Goal: Find specific fact: Find specific fact

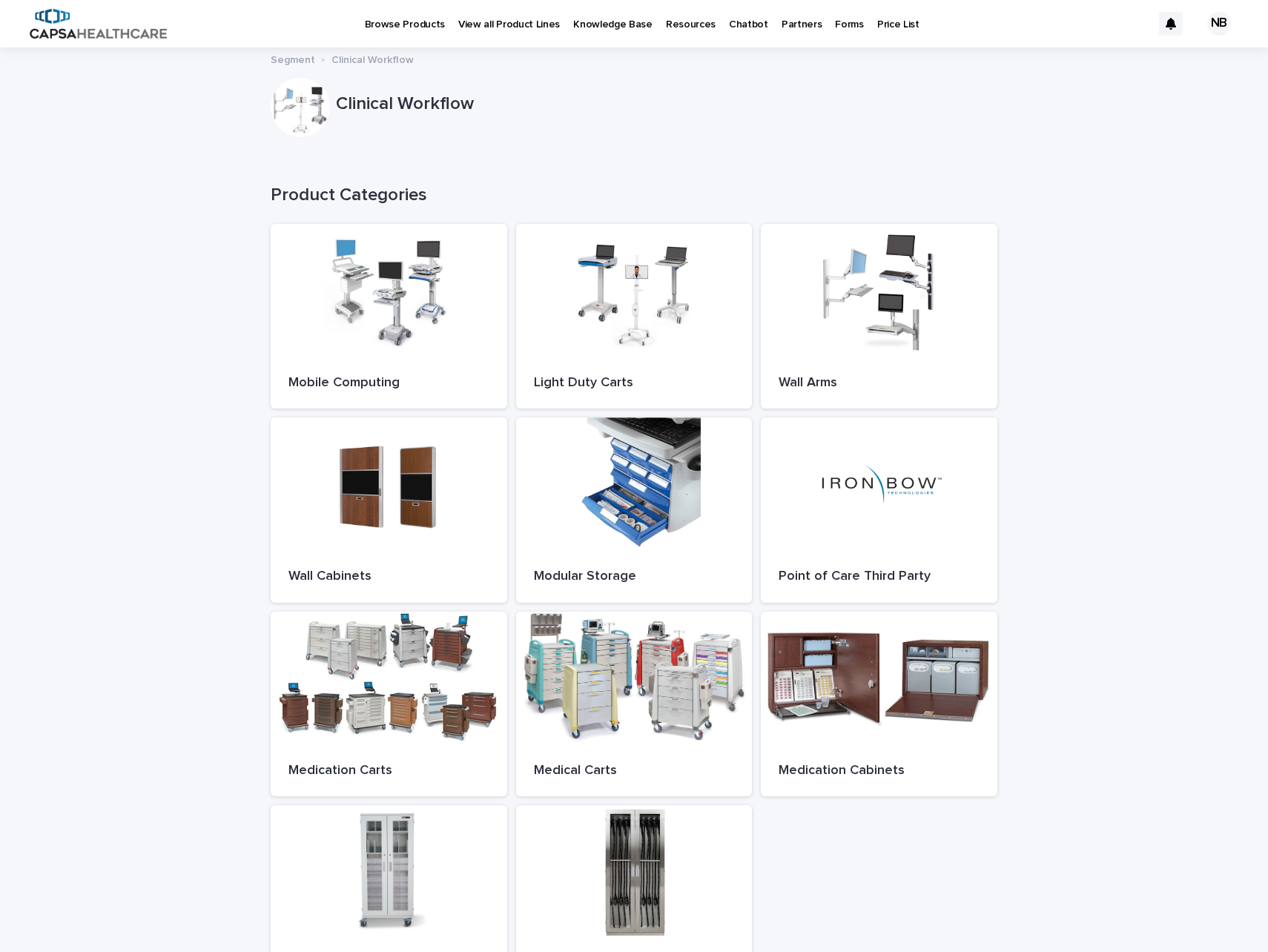
click at [881, 23] on p "Price List" at bounding box center [899, 16] width 42 height 31
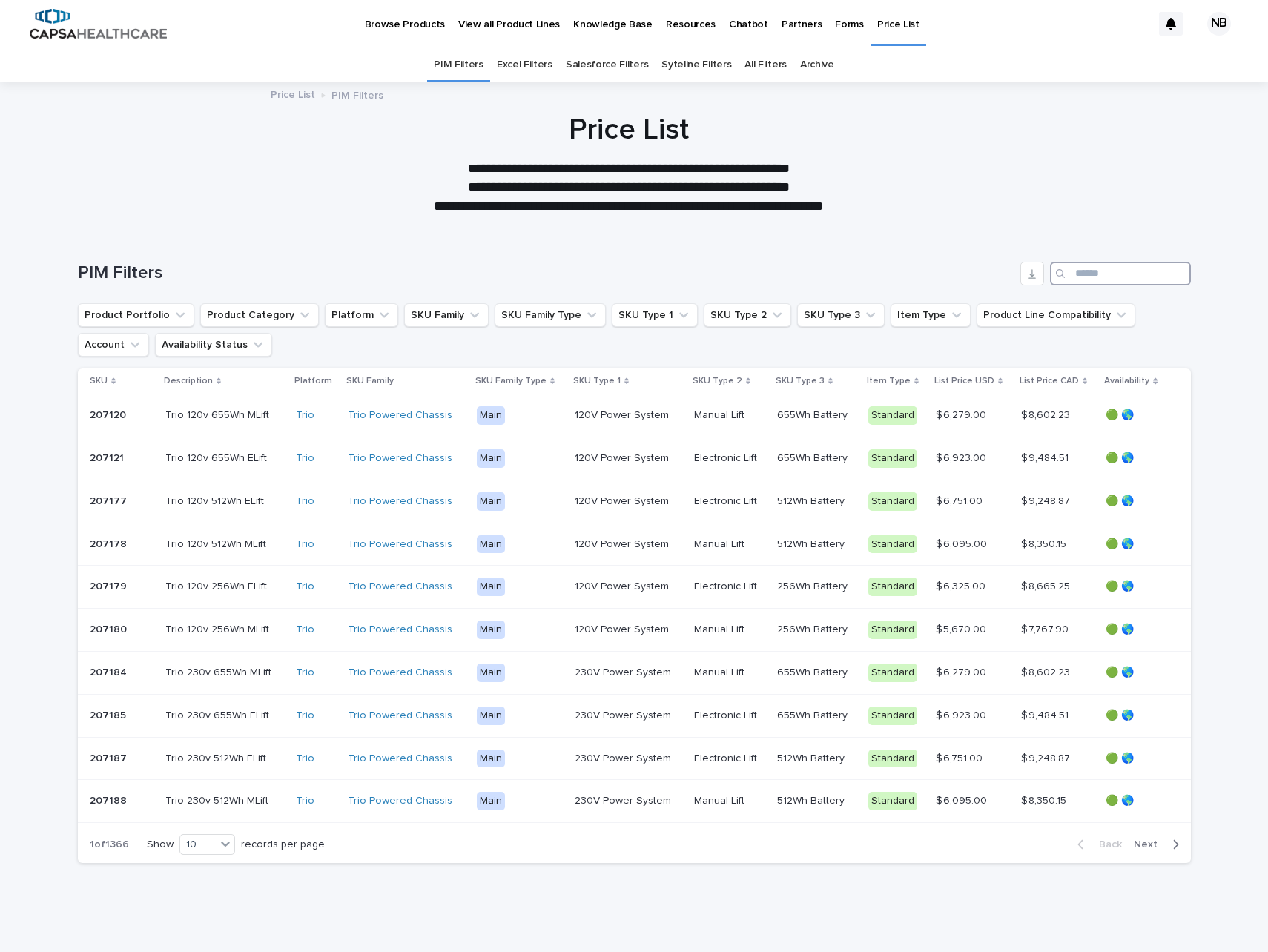
click at [1071, 284] on input "Search" at bounding box center [1121, 273] width 141 height 23
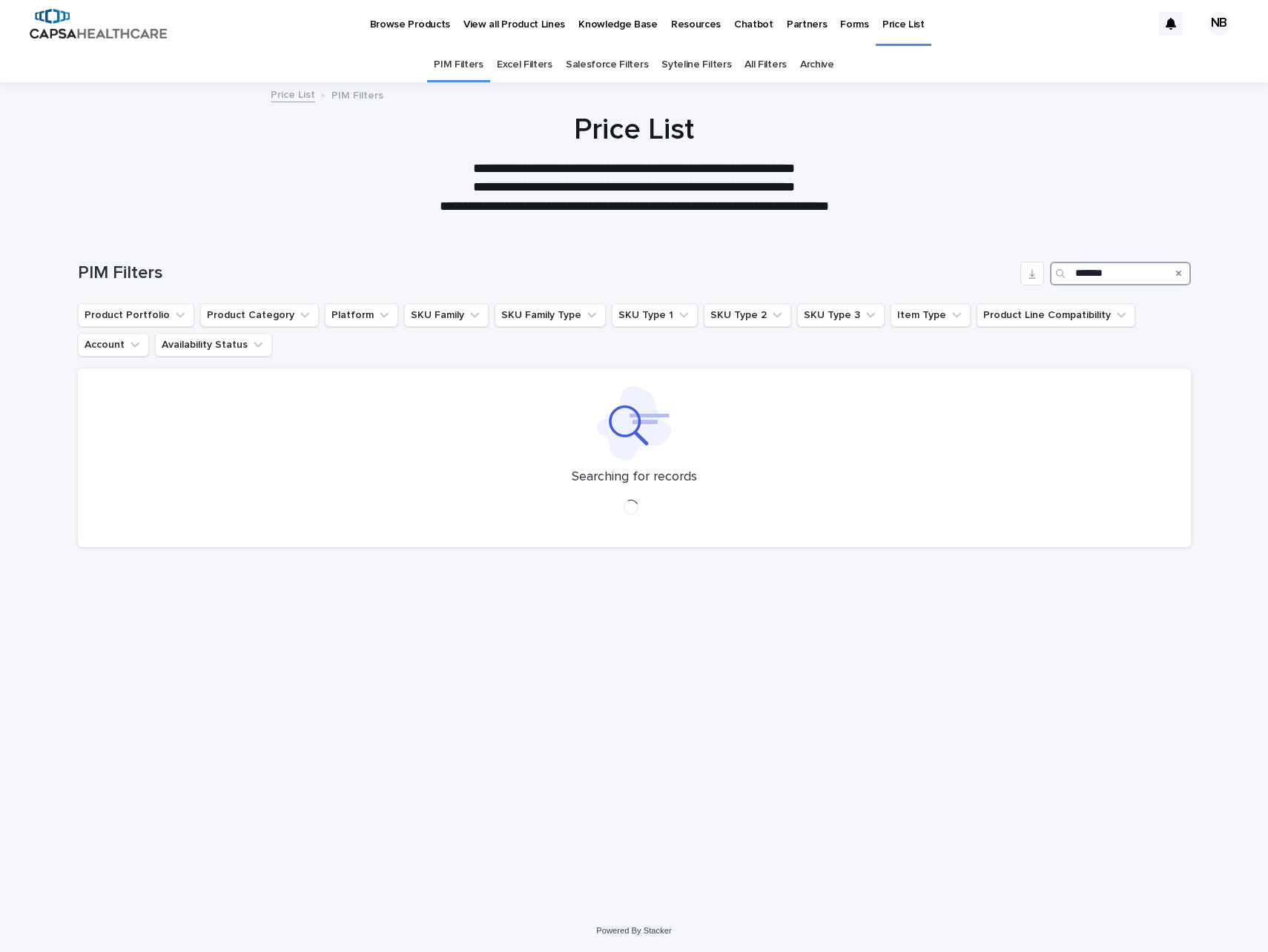
type input "*******"
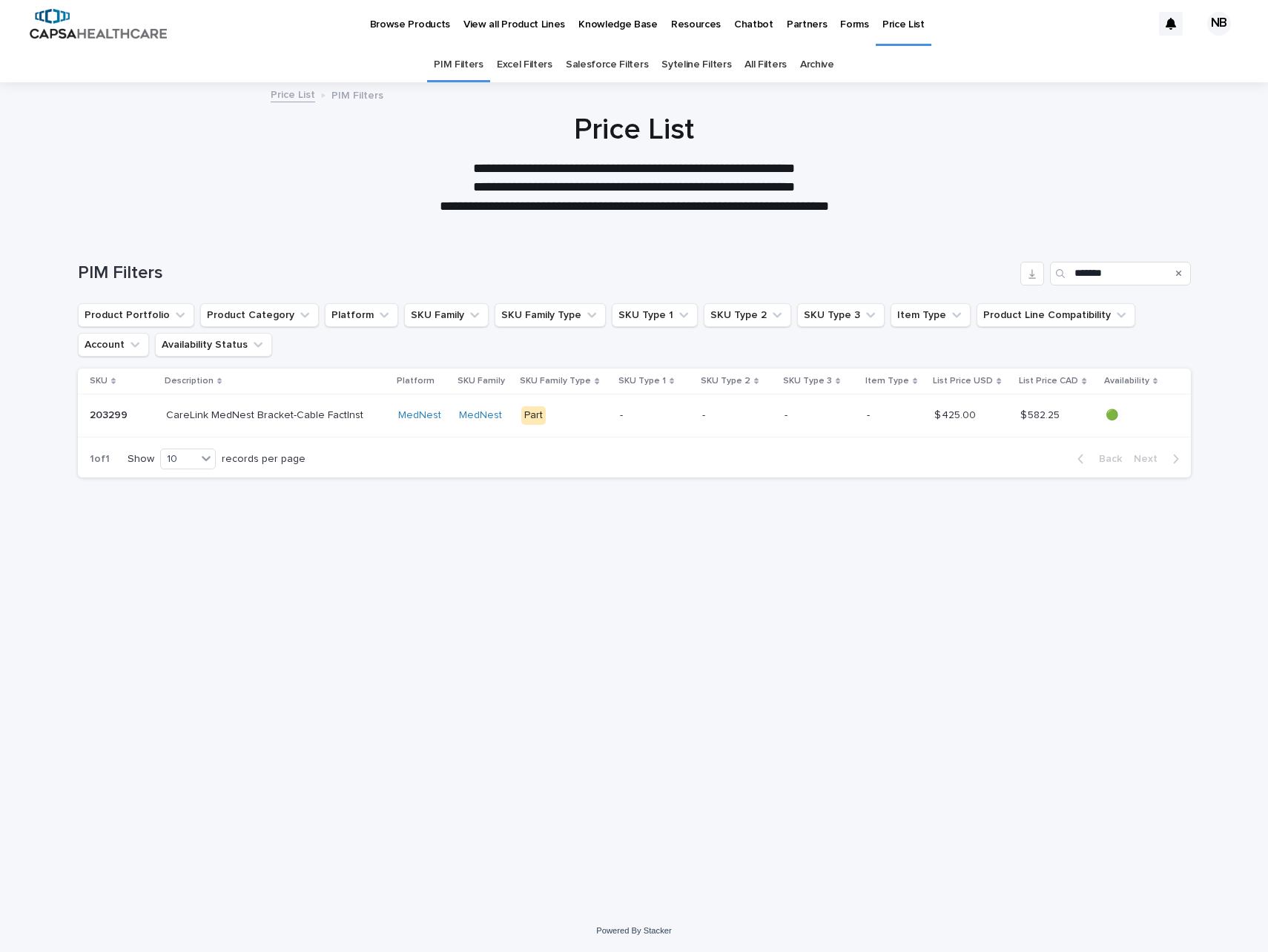
click at [313, 414] on p "CareLink MedNest Bracket-Cable FactInst" at bounding box center [266, 414] width 200 height 16
